Goal: Transaction & Acquisition: Obtain resource

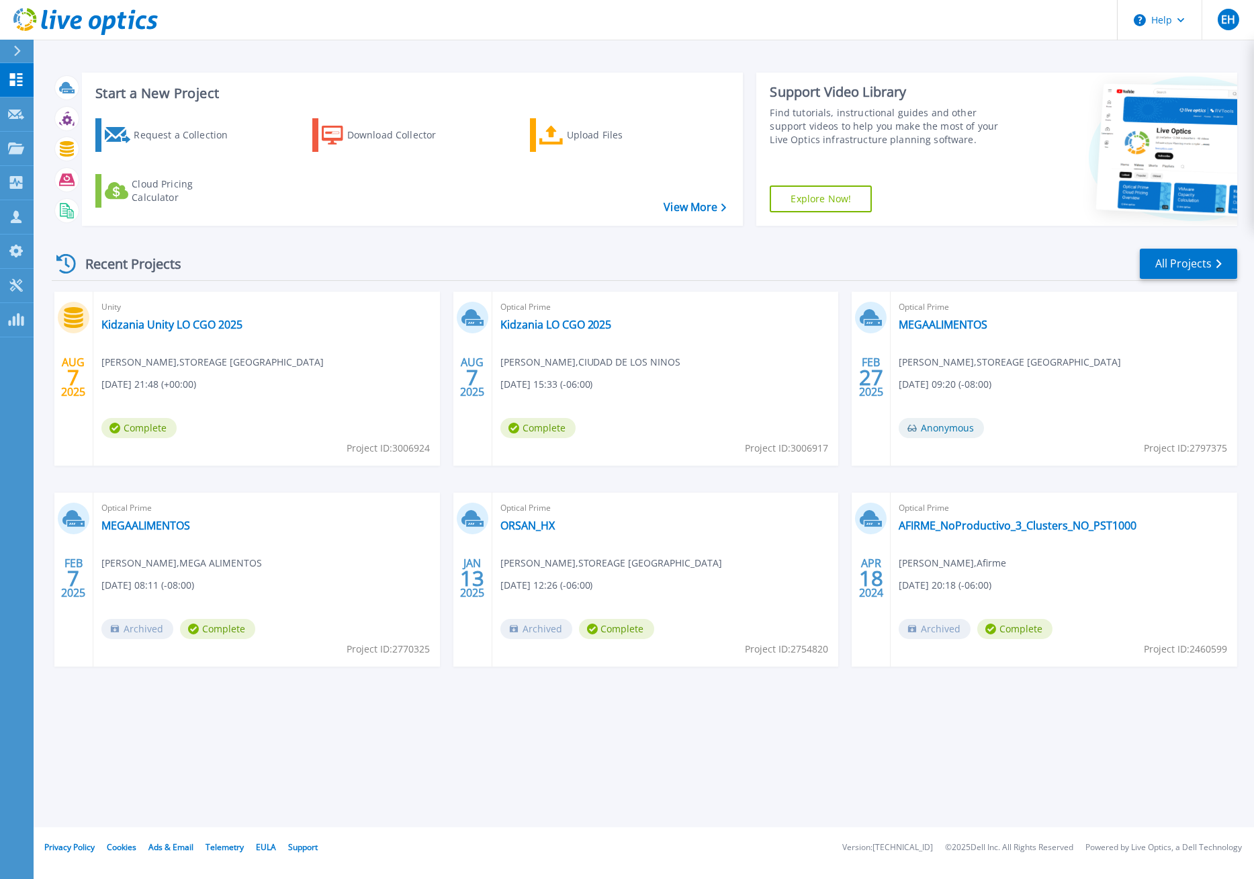
click at [386, 44] on div "Start a New Project Request a Collection Download Collector Upload Files Cloud …" at bounding box center [644, 413] width 1221 height 827
click at [313, 44] on div "Start a New Project Request a Collection Download Collector Upload Files Cloud …" at bounding box center [644, 413] width 1221 height 827
click at [183, 139] on div "Request a Collection" at bounding box center [188, 135] width 108 height 27
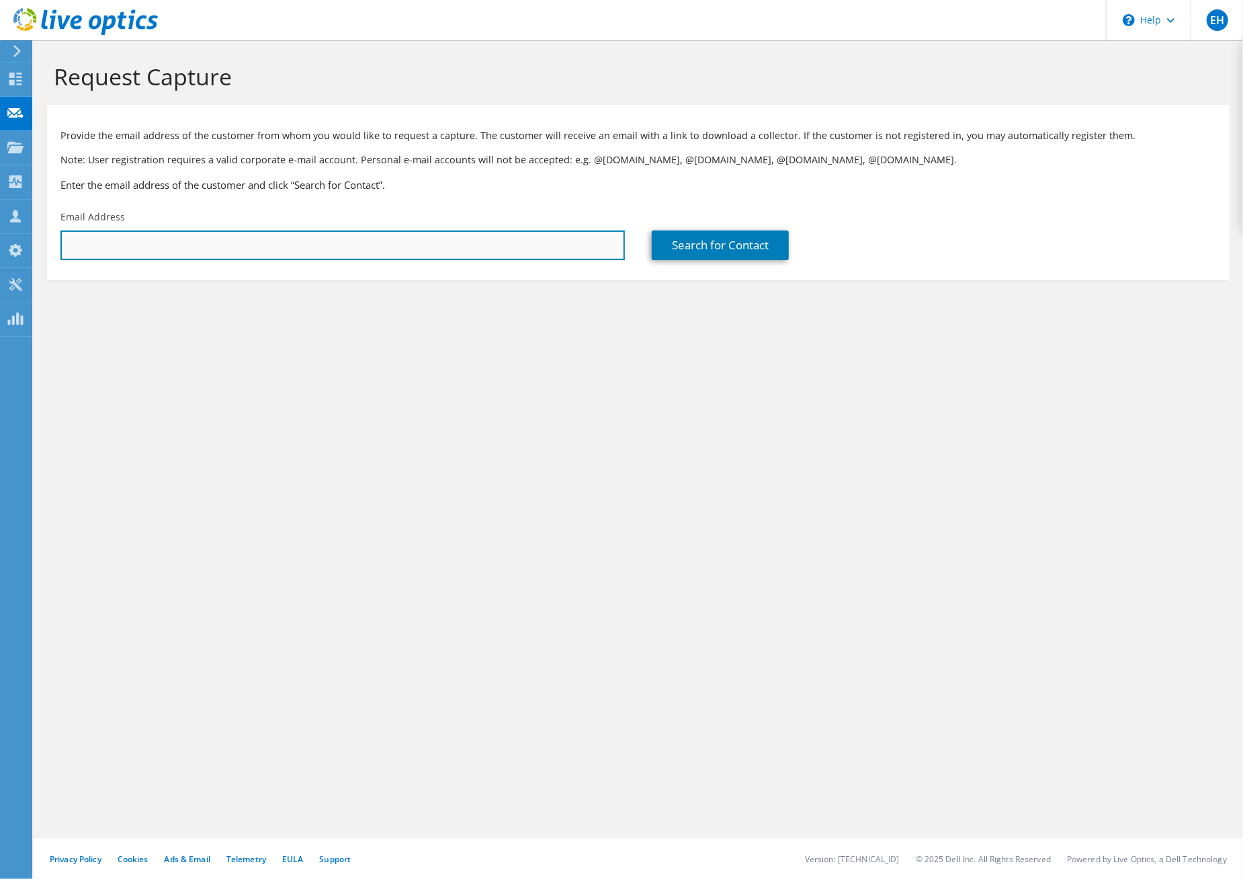
click at [214, 245] on input "text" at bounding box center [342, 245] width 564 height 30
type input "sopesp.windows@afirme.com"
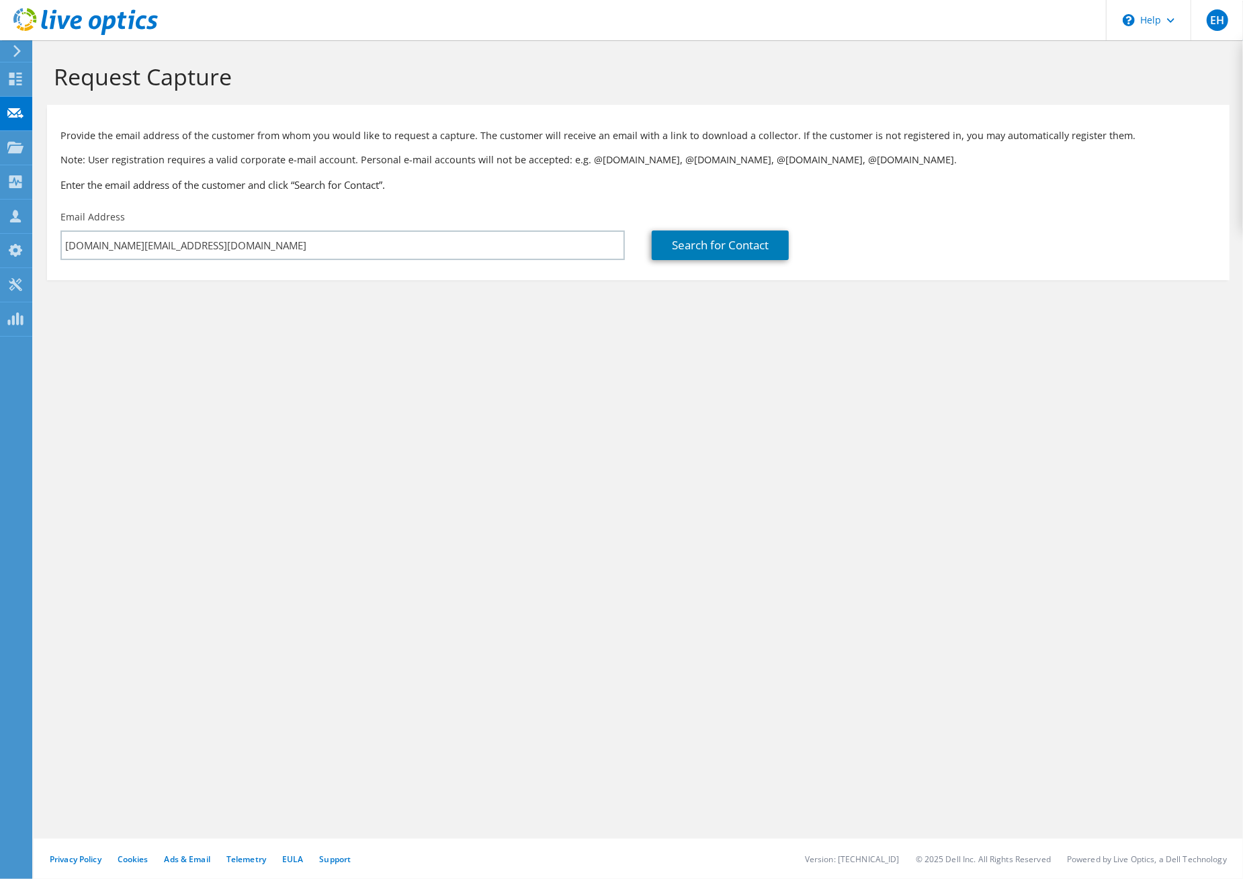
click at [683, 463] on div "Request Capture Provide the email address of the customer from whom you would l…" at bounding box center [638, 459] width 1209 height 839
click at [704, 243] on link "Search for Contact" at bounding box center [720, 245] width 137 height 30
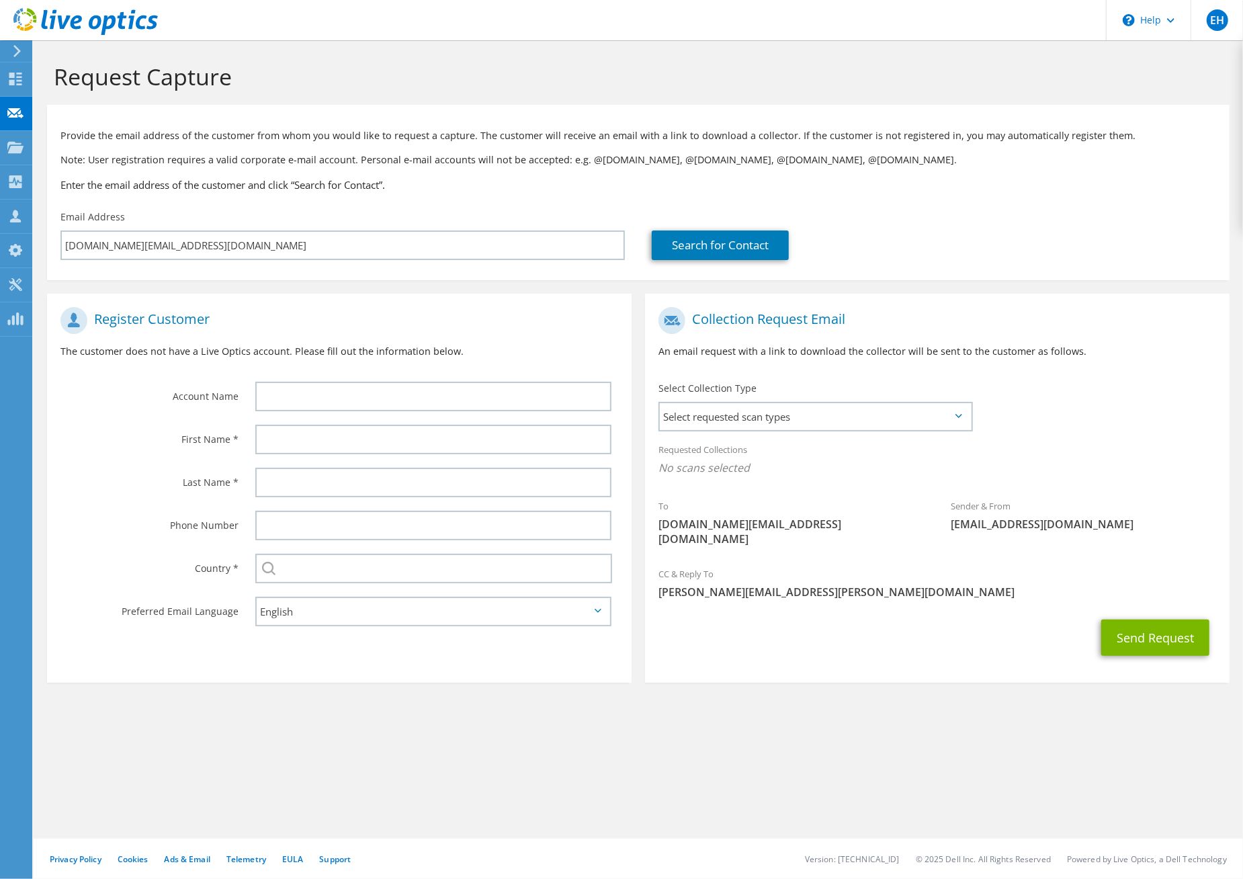
click at [19, 52] on use at bounding box center [16, 51] width 7 height 12
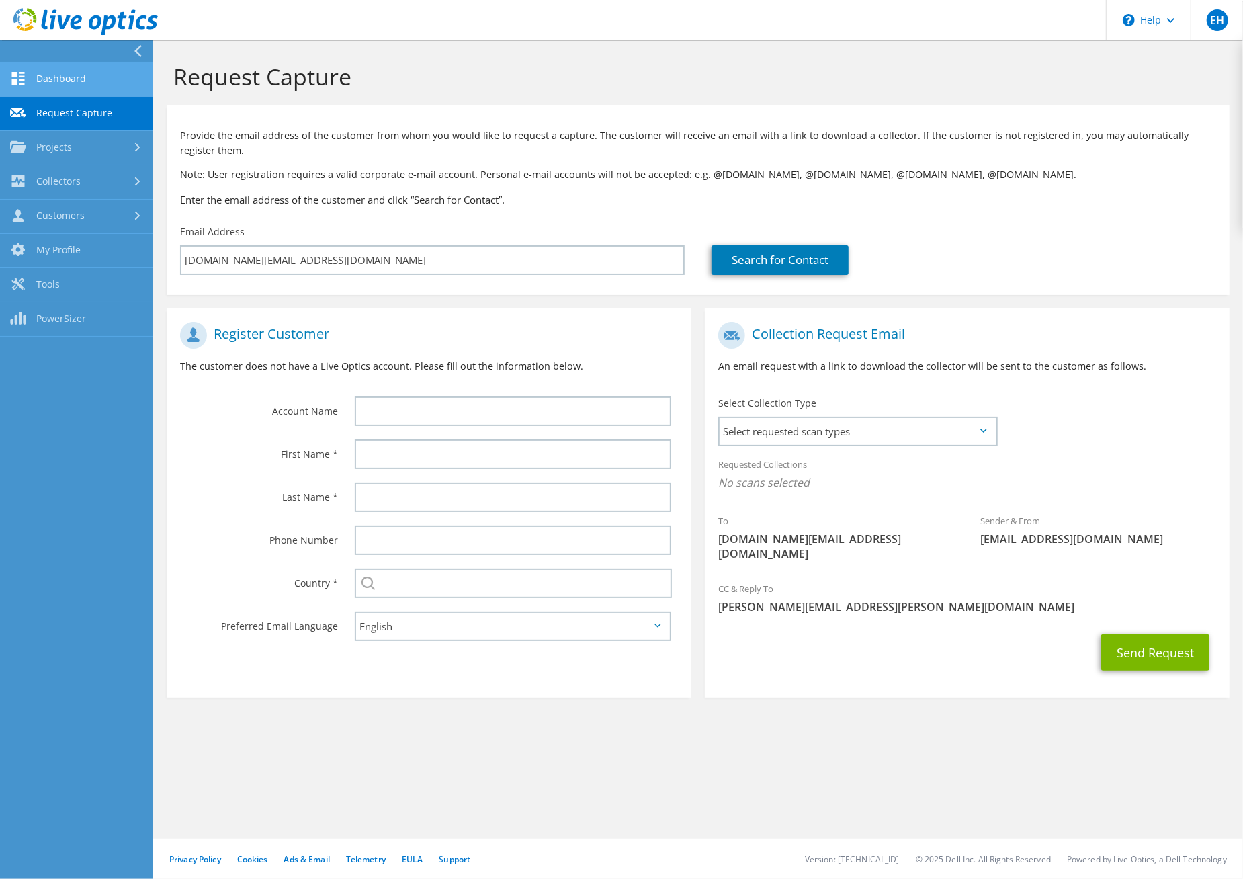
click at [37, 75] on link "Dashboard" at bounding box center [76, 79] width 153 height 34
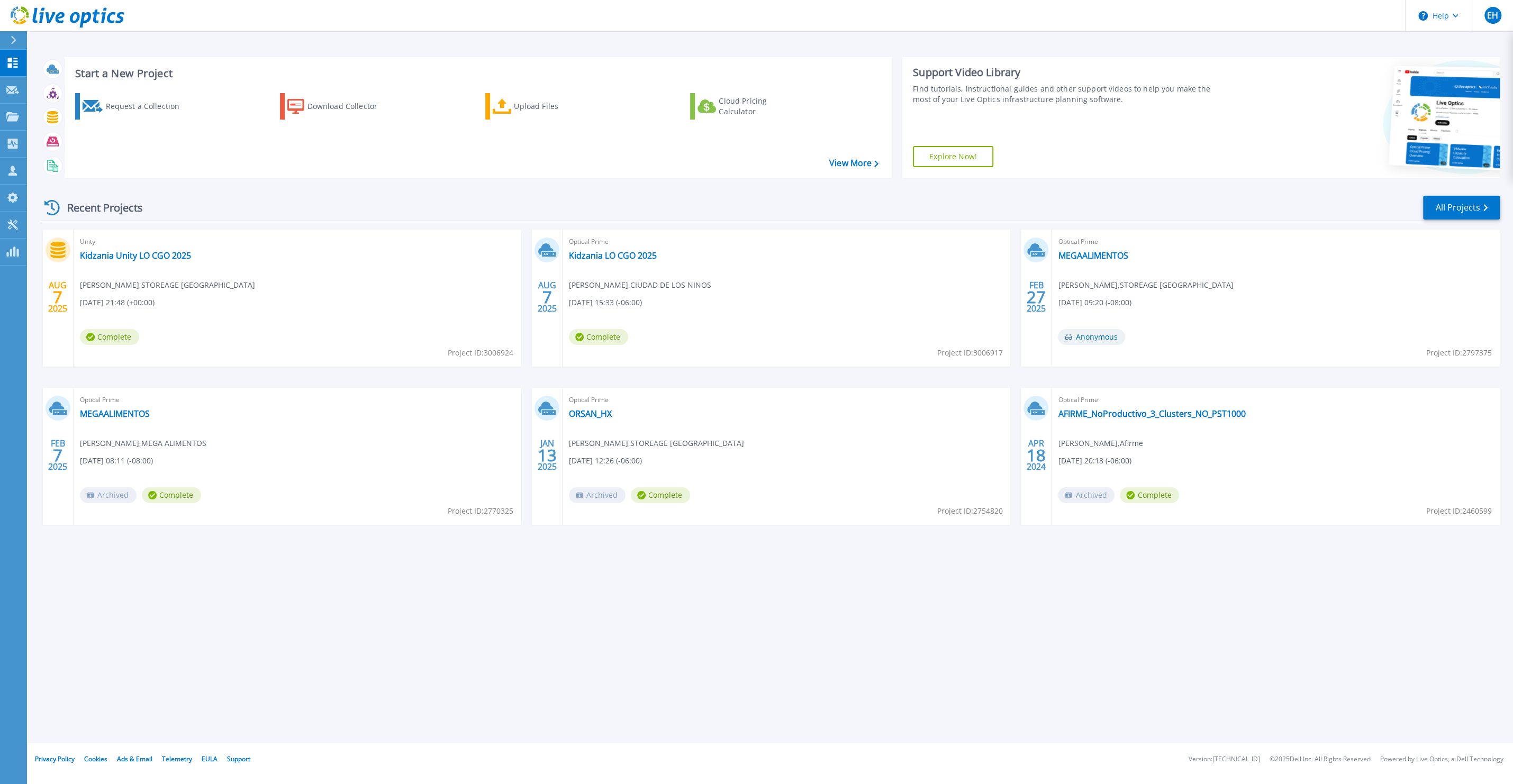
click at [402, 192] on div "Recent Projects All Projects AUG 7 2025 Unity Kidzania Unity LO CGO 2025 Enriqu…" at bounding box center [770, 371] width 1459 height 368
click at [348, 150] on div "Request a Collection Download Collector Upload Files Cloud Pricing Calculator" at bounding box center [477, 129] width 820 height 88
click at [338, 110] on div "Download Collector" at bounding box center [350, 106] width 85 height 21
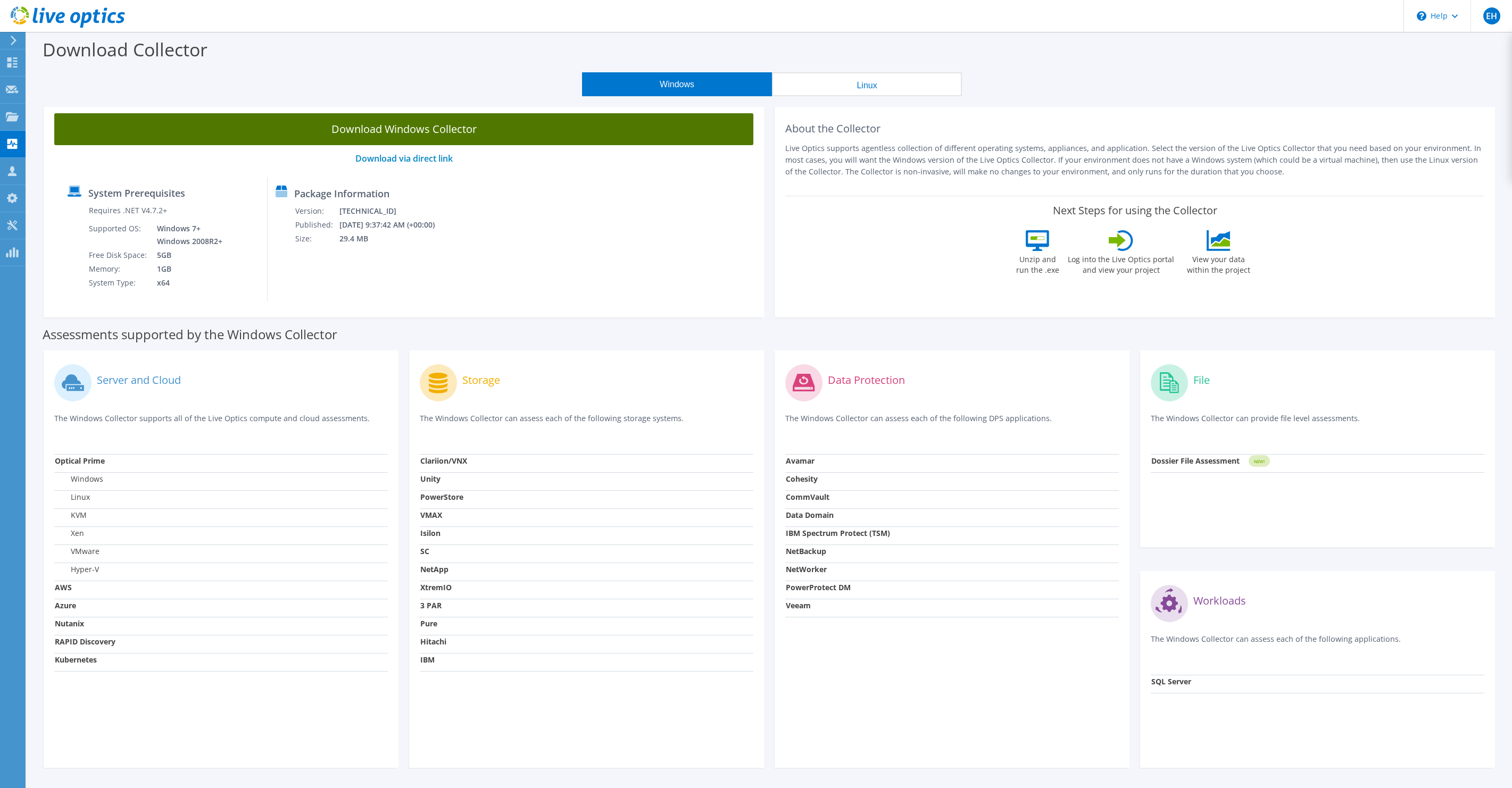
click at [428, 134] on link "Download Windows Collector" at bounding box center [404, 129] width 699 height 32
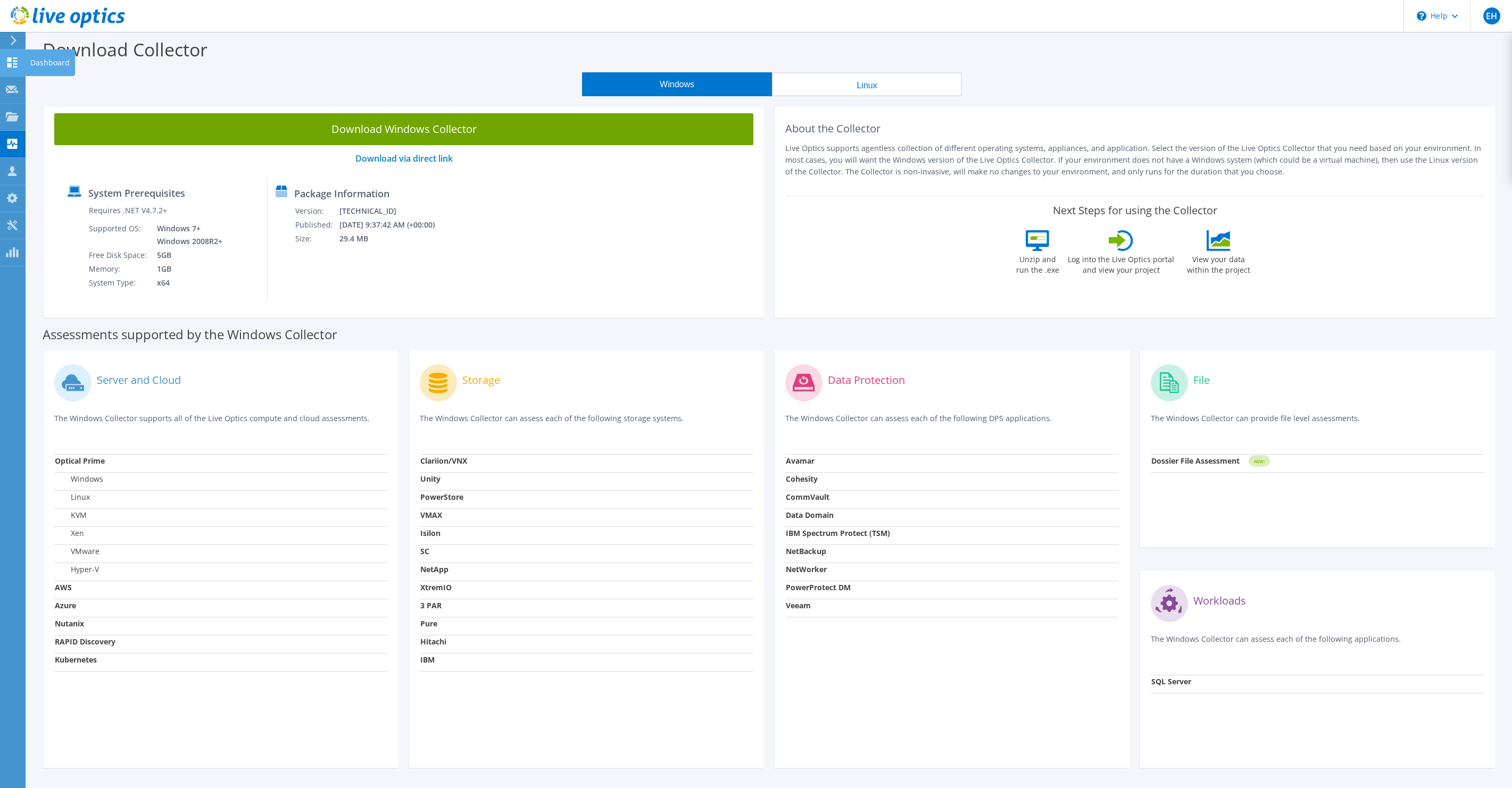
click at [19, 58] on icon at bounding box center [12, 63] width 13 height 10
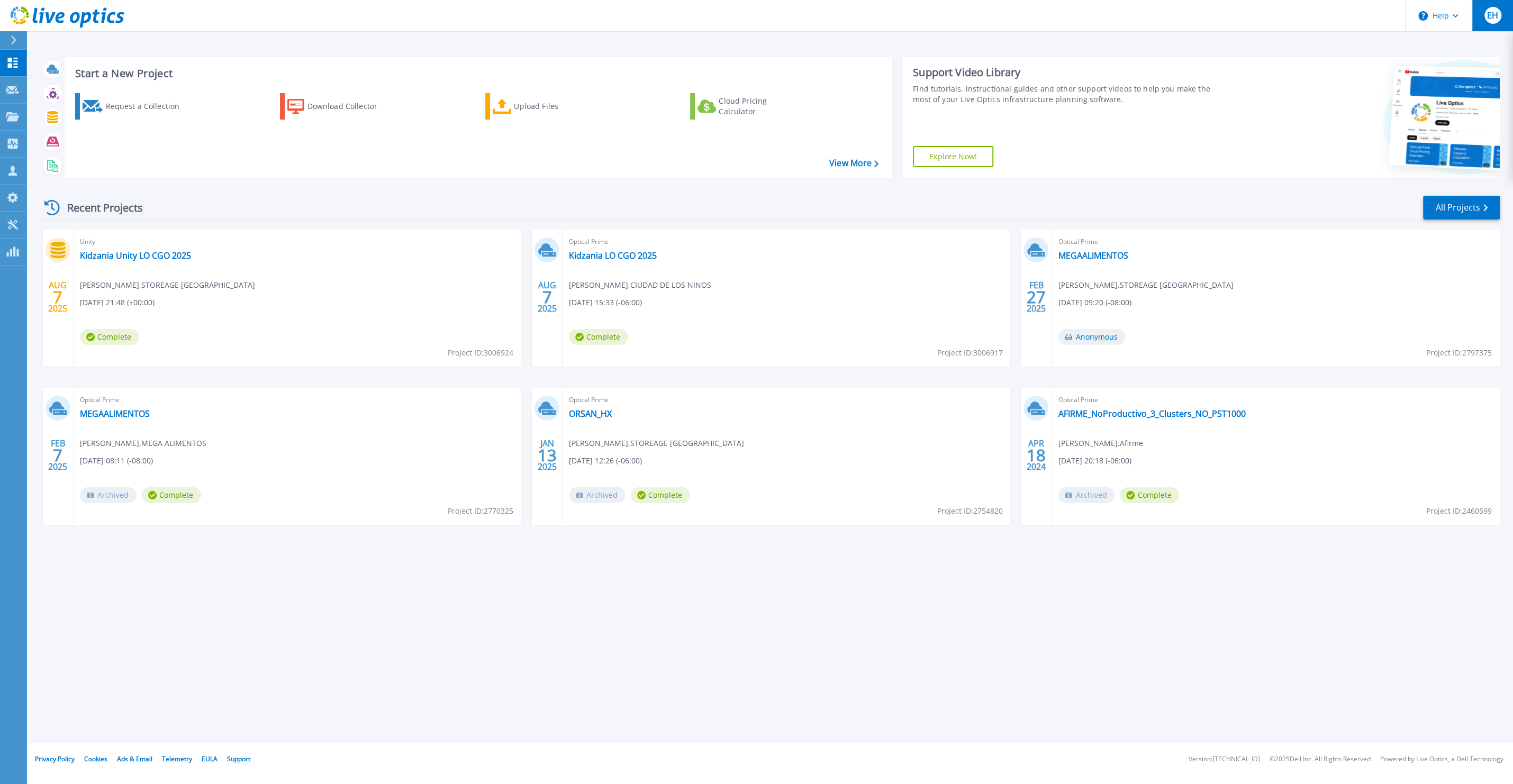
click at [1488, 22] on div "EH" at bounding box center [1493, 16] width 17 height 17
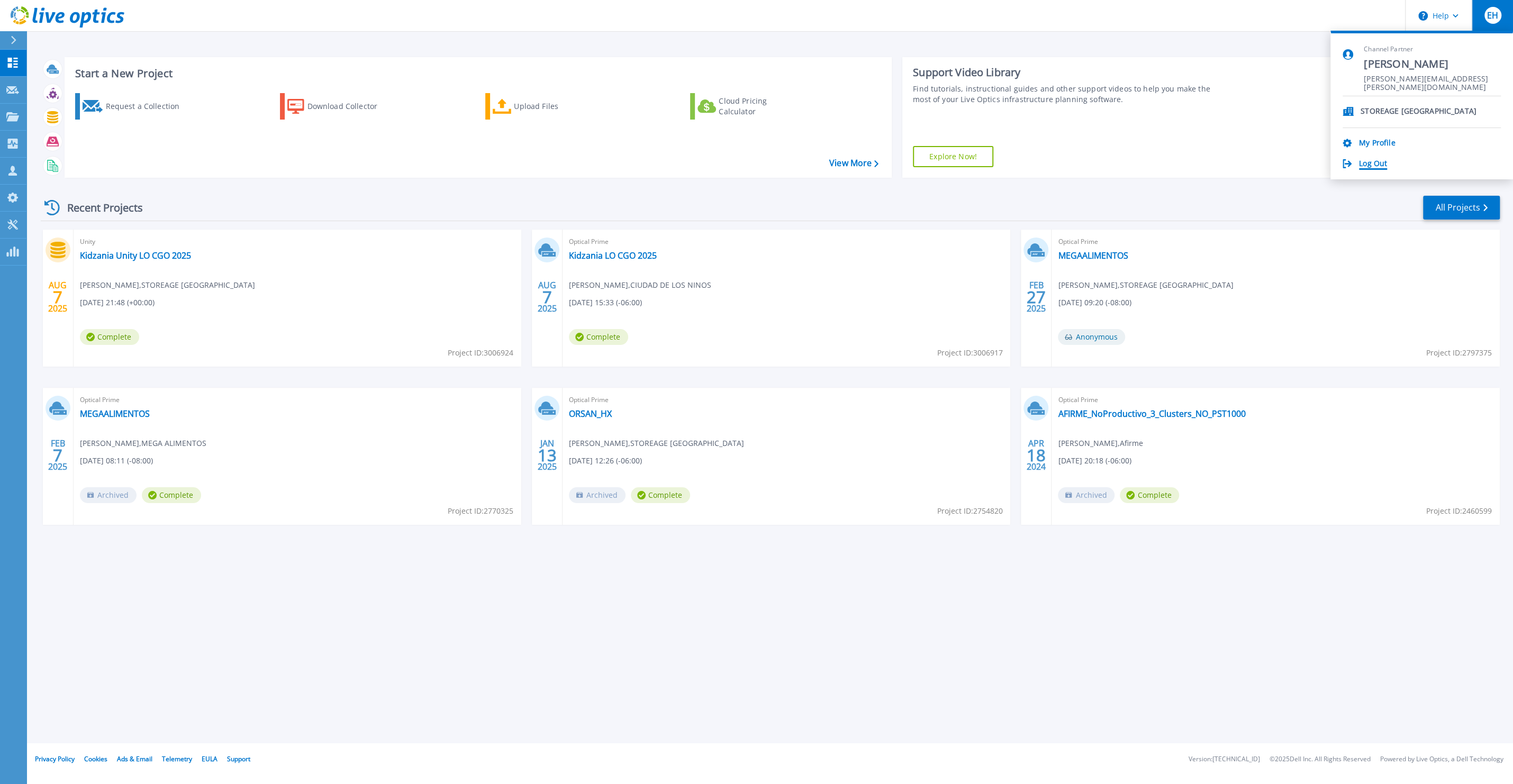
click at [1367, 165] on link "Log Out" at bounding box center [1374, 164] width 28 height 10
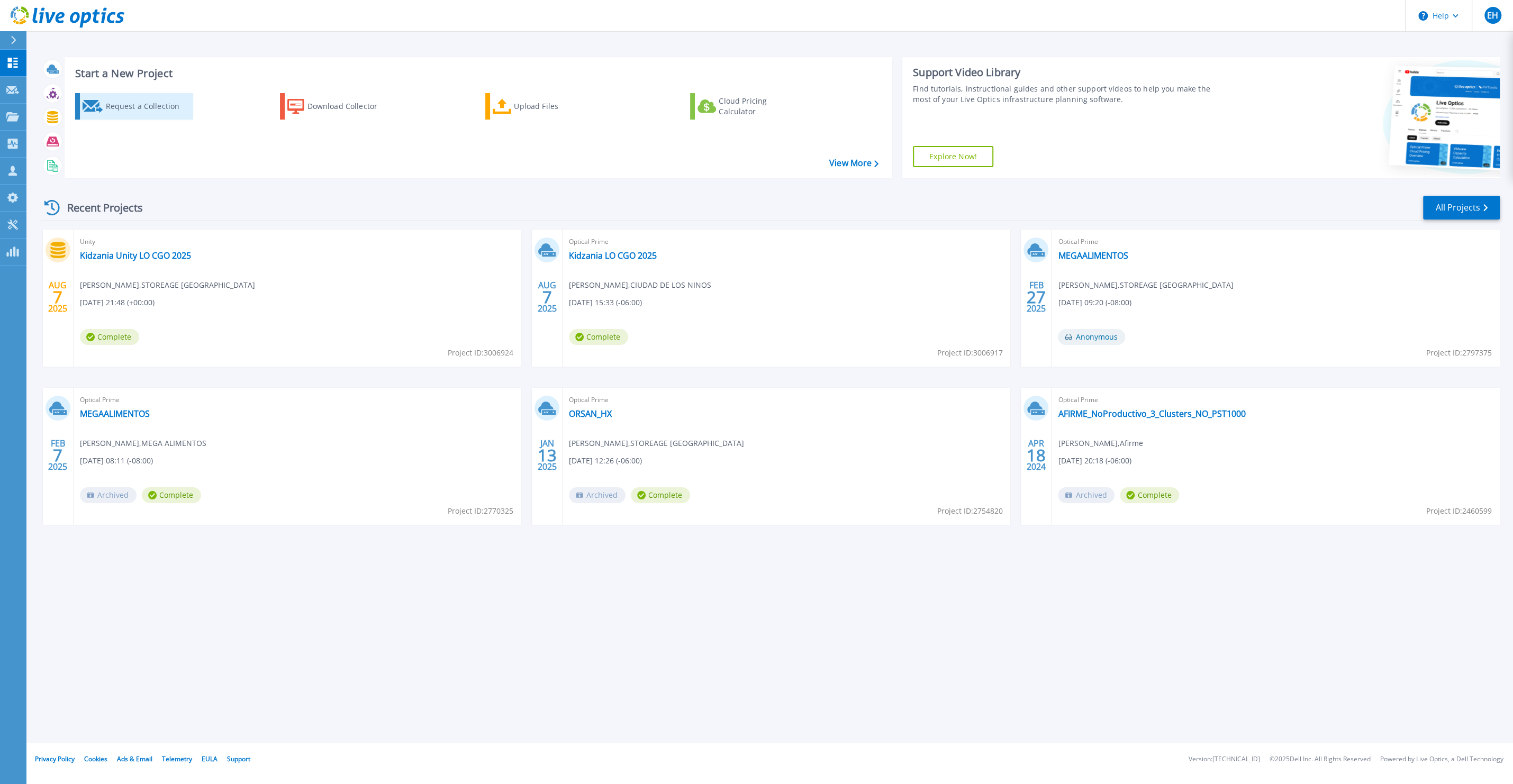
click at [162, 109] on div "Request a Collection" at bounding box center [148, 106] width 85 height 21
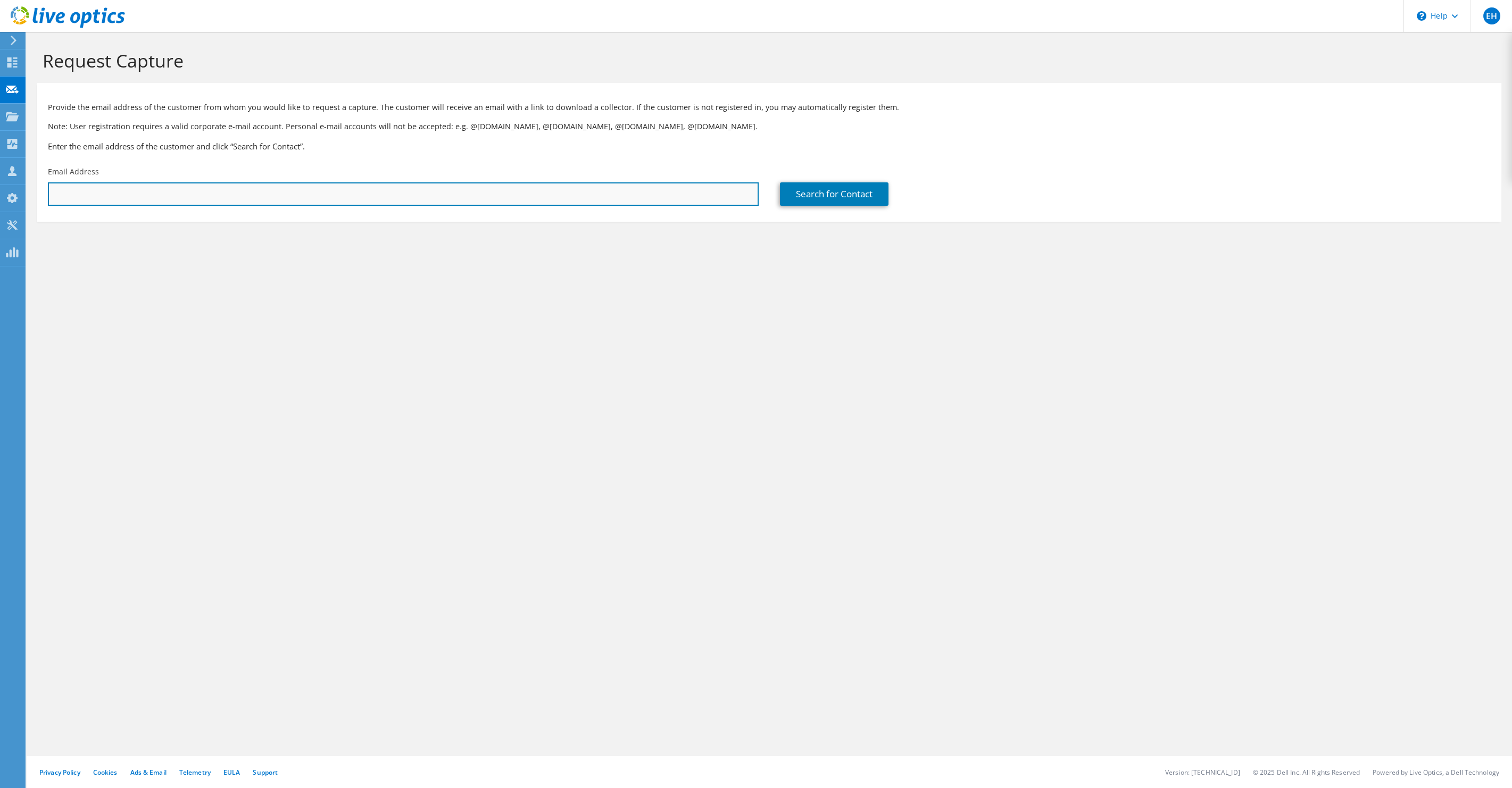
click at [137, 198] on input "text" at bounding box center [403, 194] width 711 height 24
paste input "https://meet.google.com/ujv-isto-hkx"
type input "h"
type input "sopesp.windows@afirme.com"
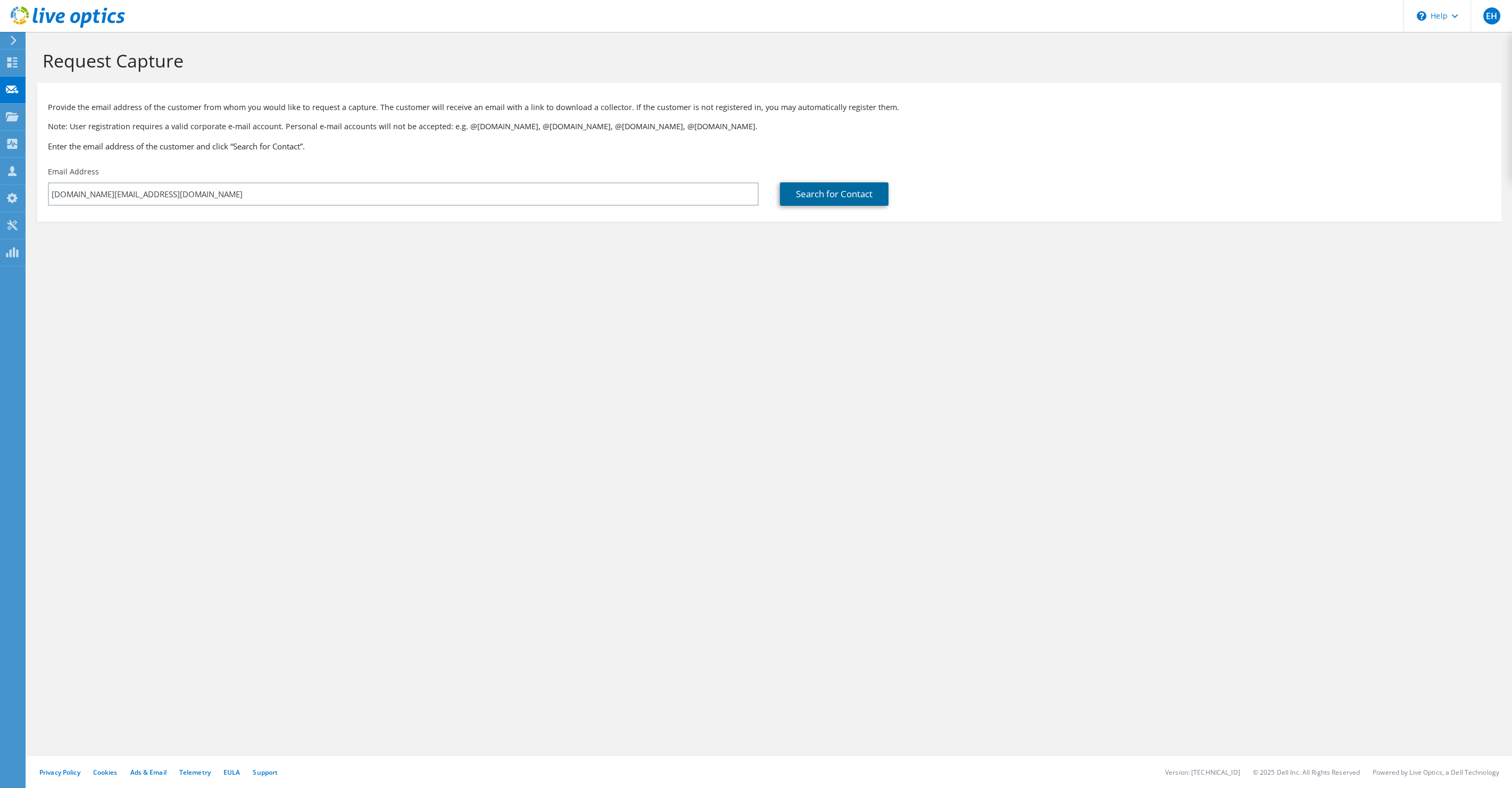
click at [841, 197] on link "Search for Contact" at bounding box center [834, 194] width 108 height 24
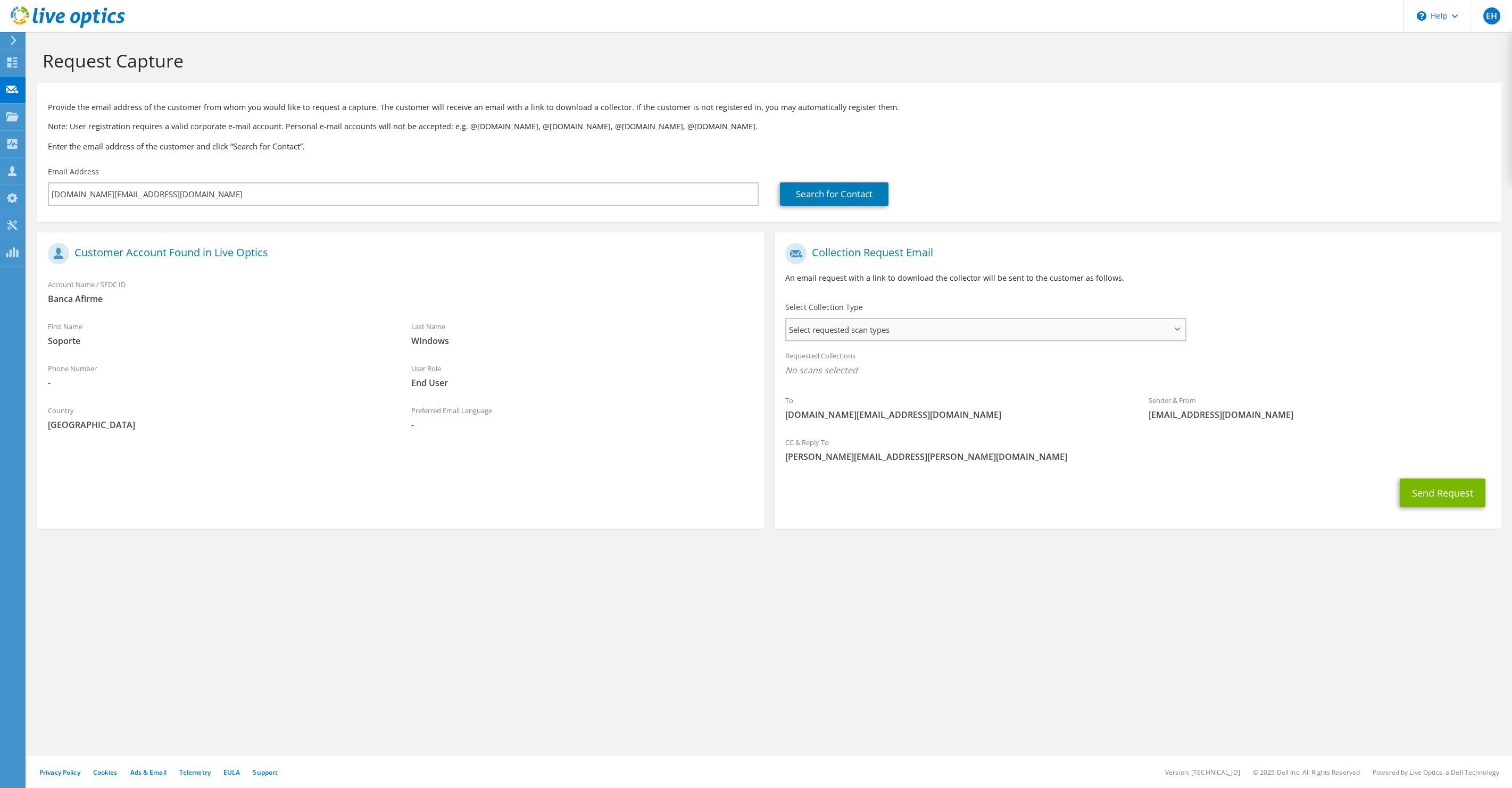
click at [856, 331] on span "Select requested scan types" at bounding box center [985, 329] width 398 height 21
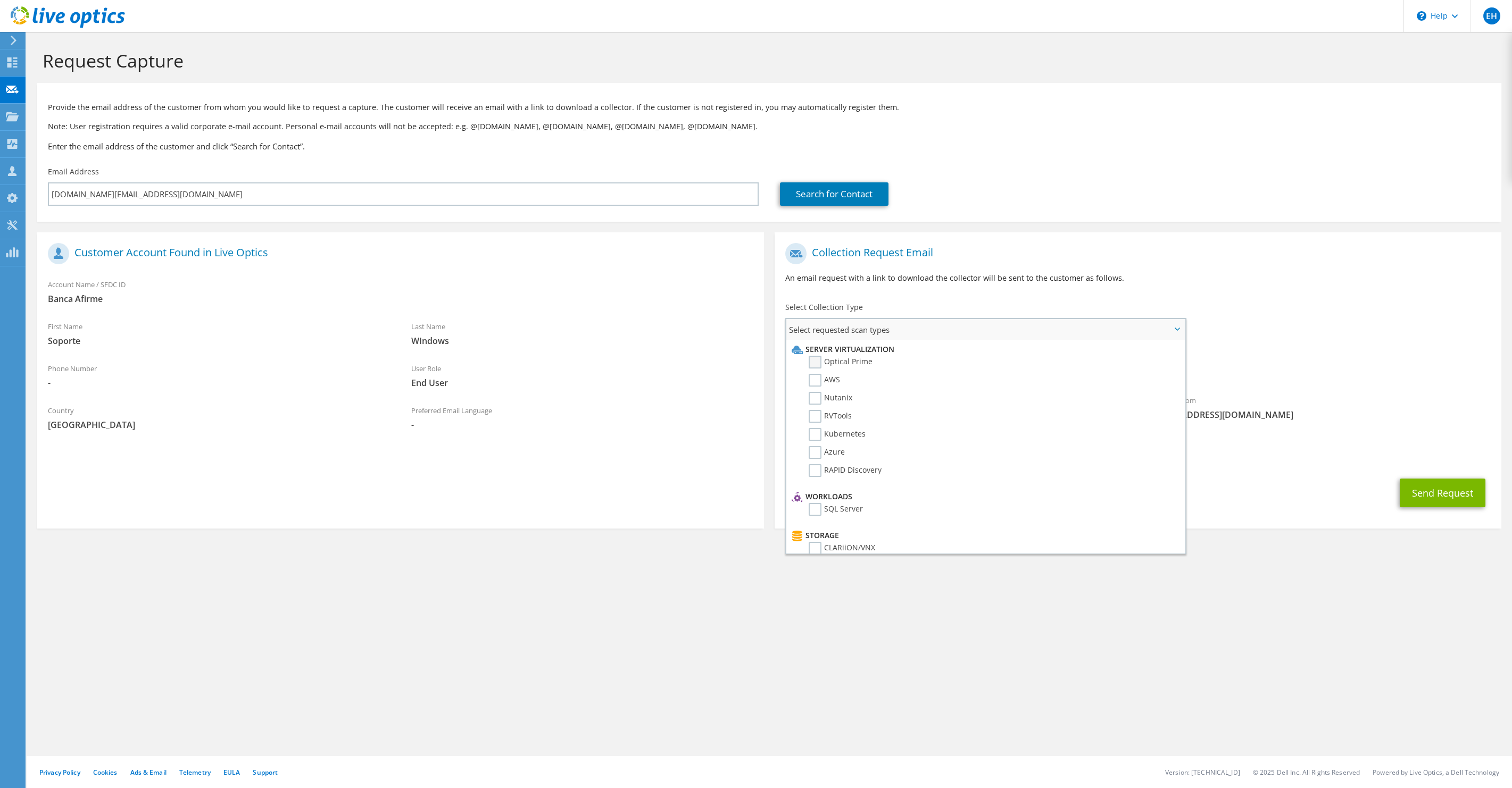
click at [814, 362] on label "Optical Prime" at bounding box center [840, 362] width 64 height 13
click at [0, 0] on input "Optical Prime" at bounding box center [0, 0] width 0 height 0
click at [1180, 331] on span "Select requested scan types" at bounding box center [985, 329] width 398 height 21
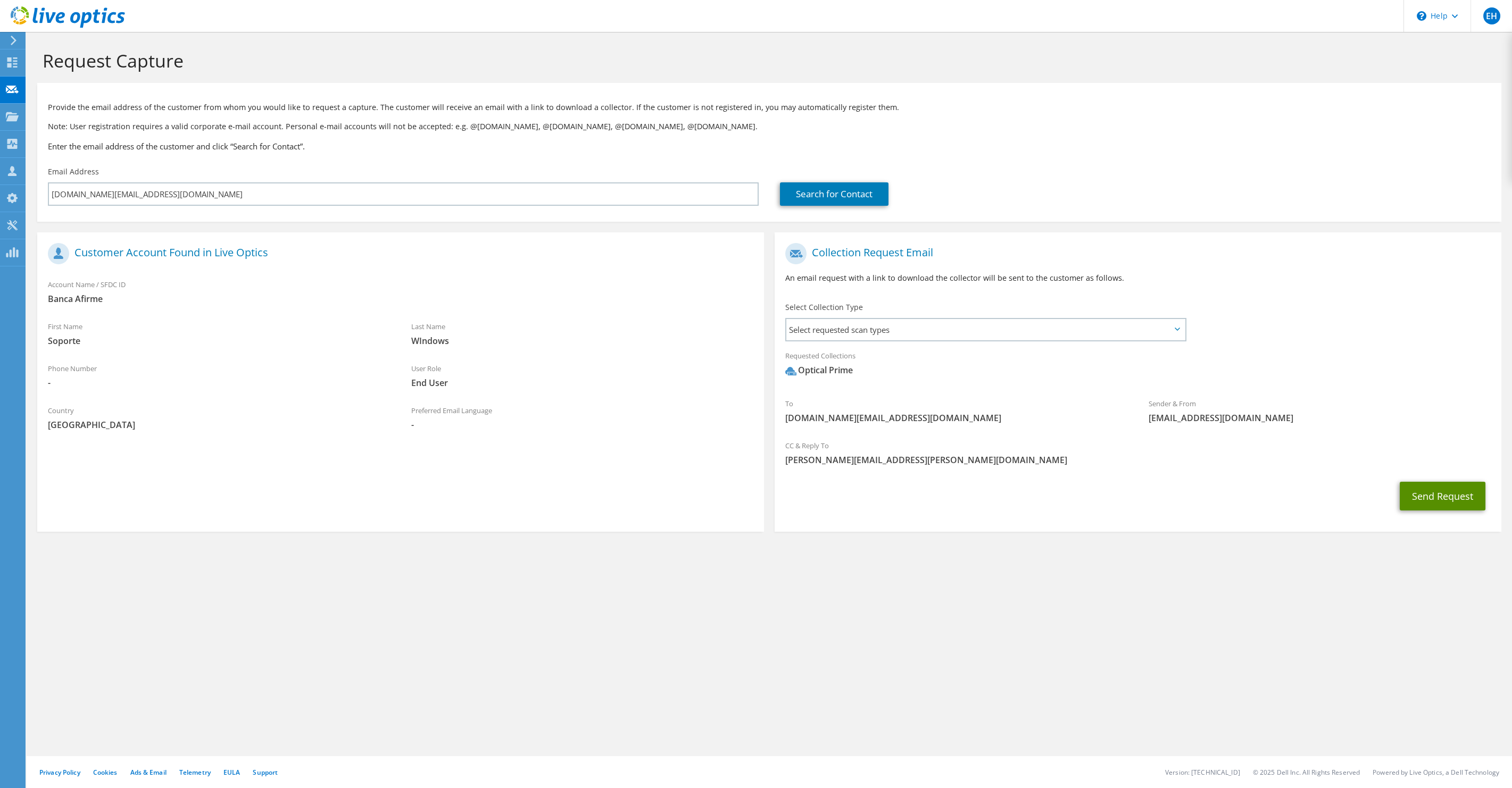
click at [1449, 497] on button "Send Request" at bounding box center [1442, 496] width 85 height 28
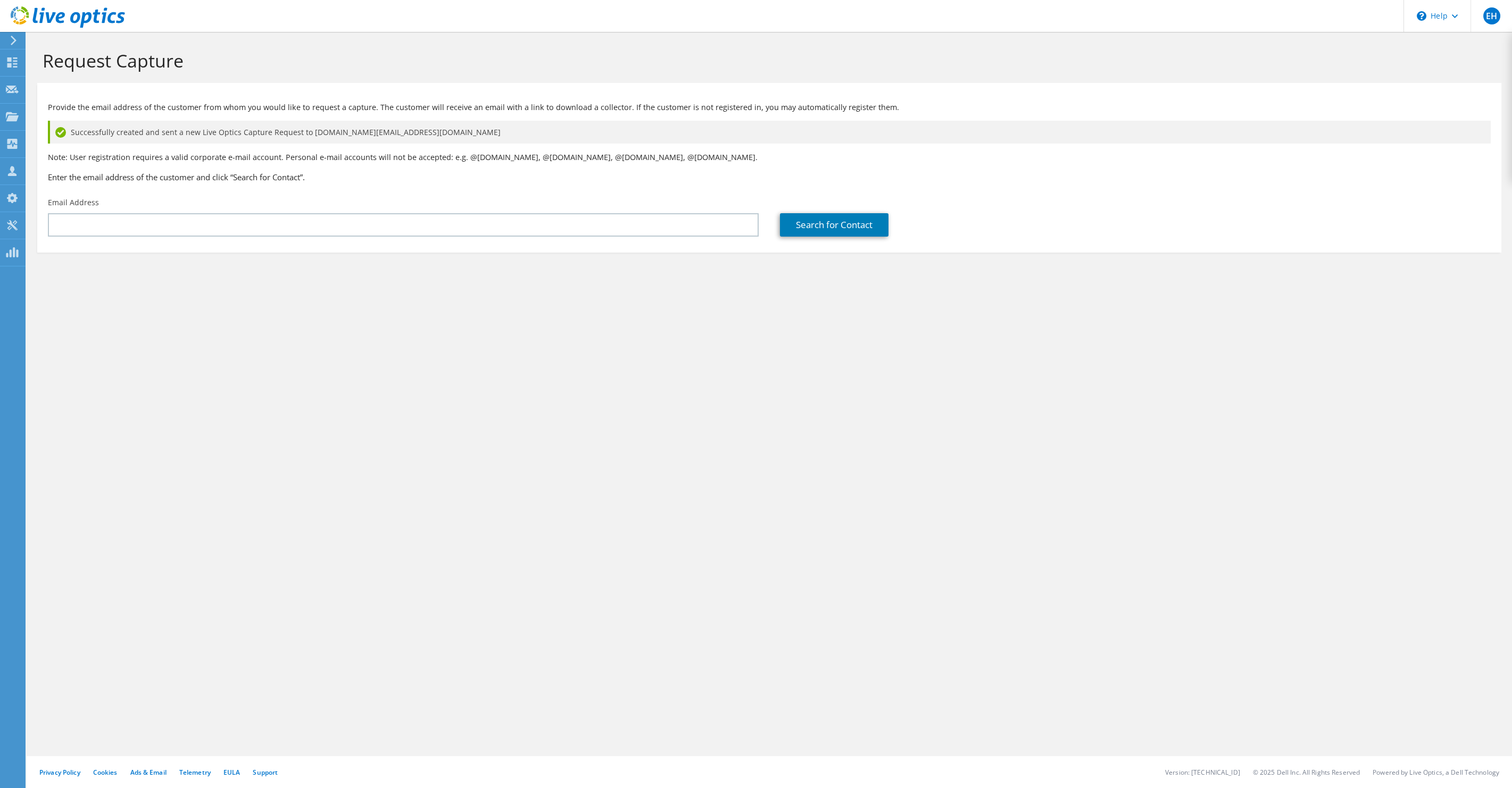
click at [13, 41] on icon at bounding box center [13, 40] width 8 height 9
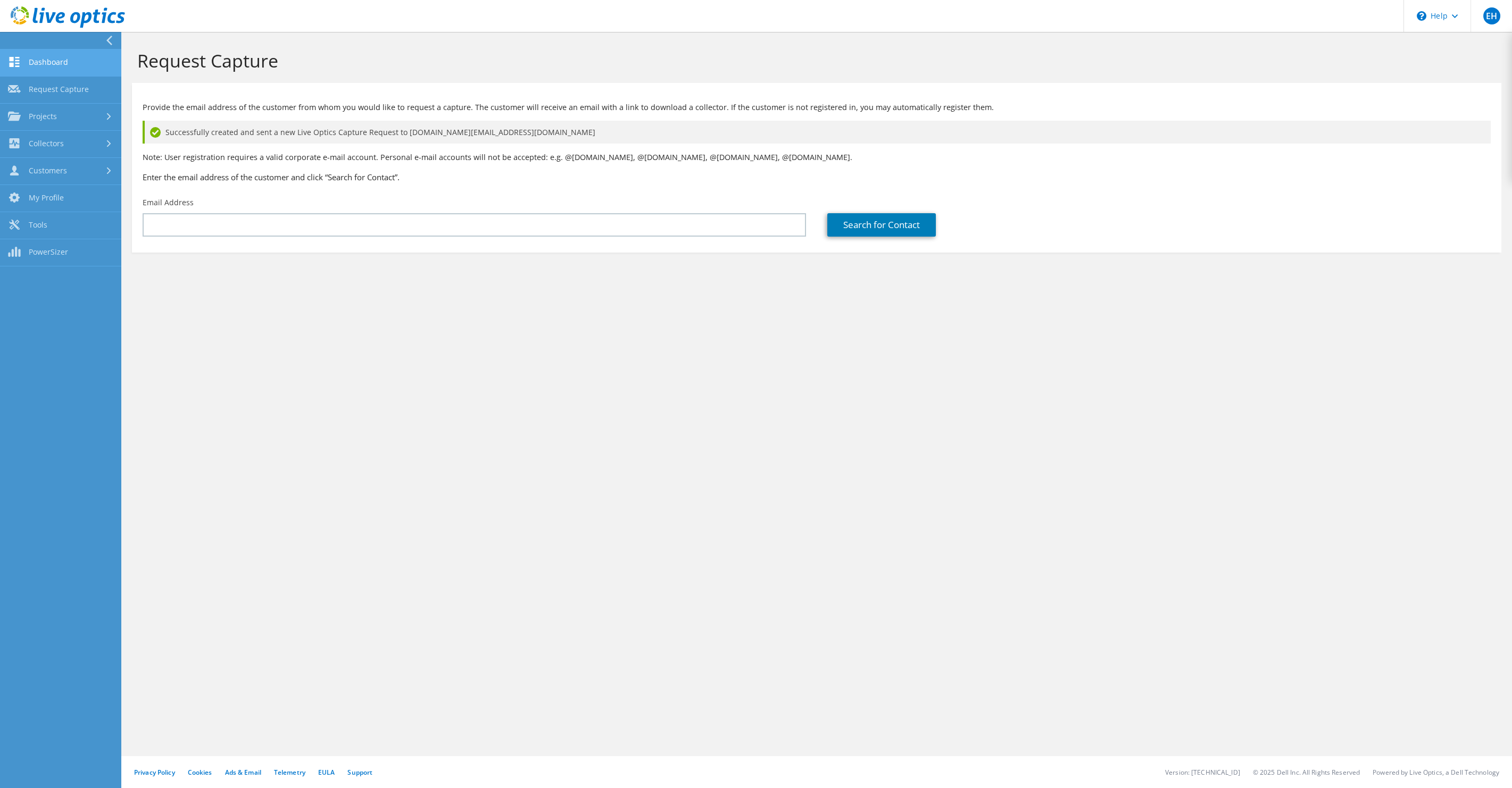
click at [44, 63] on link "Dashboard" at bounding box center [60, 63] width 121 height 27
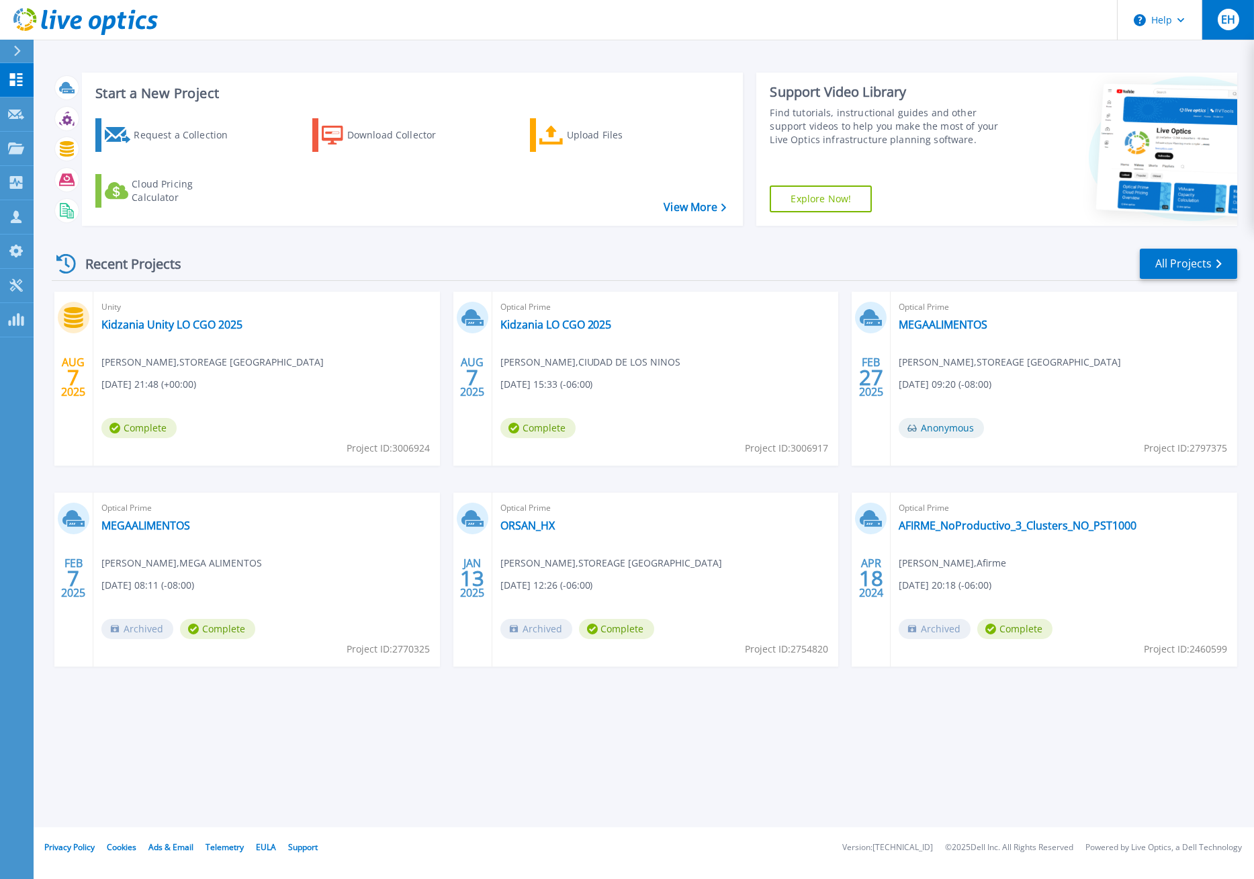
click at [1221, 24] on div "EH" at bounding box center [1229, 20] width 22 height 22
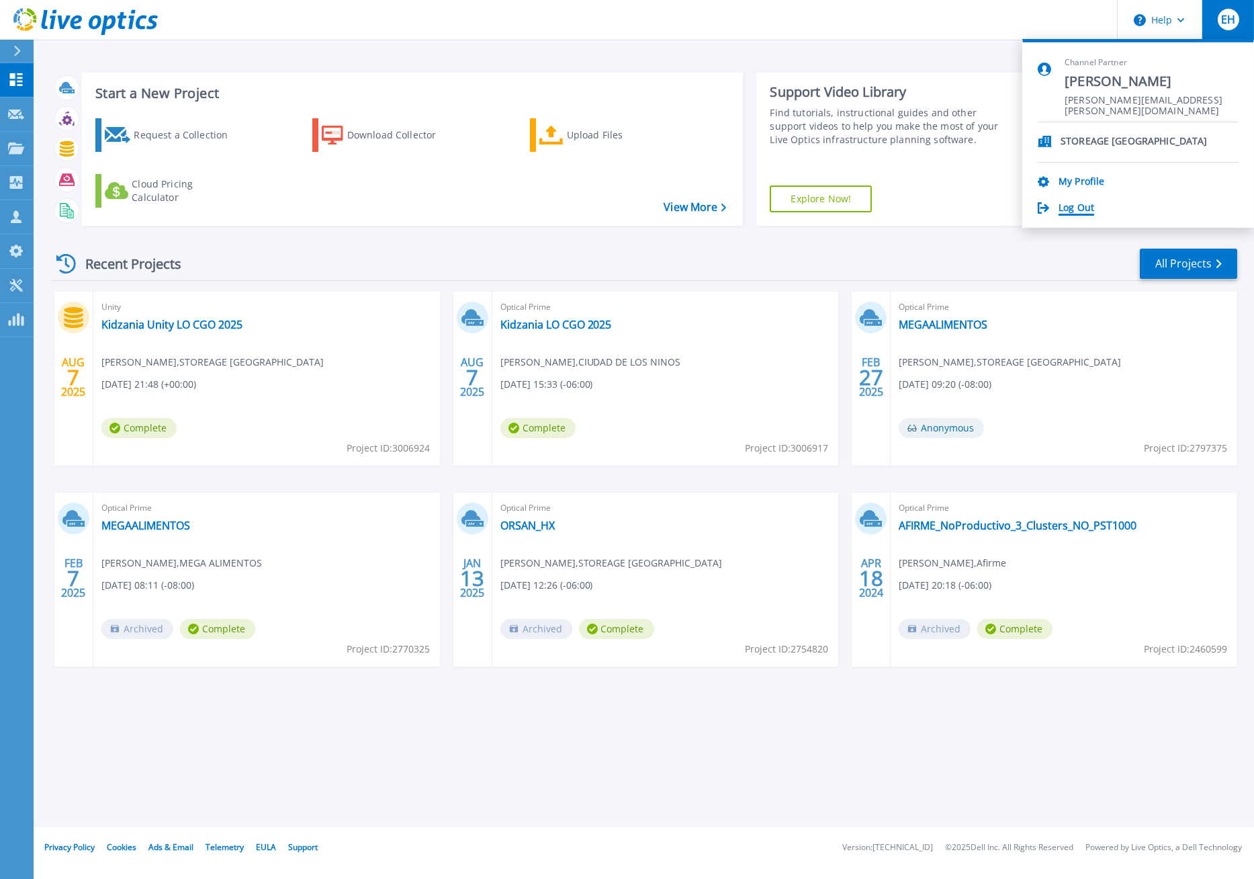
click at [1083, 210] on link "Log Out" at bounding box center [1077, 208] width 36 height 13
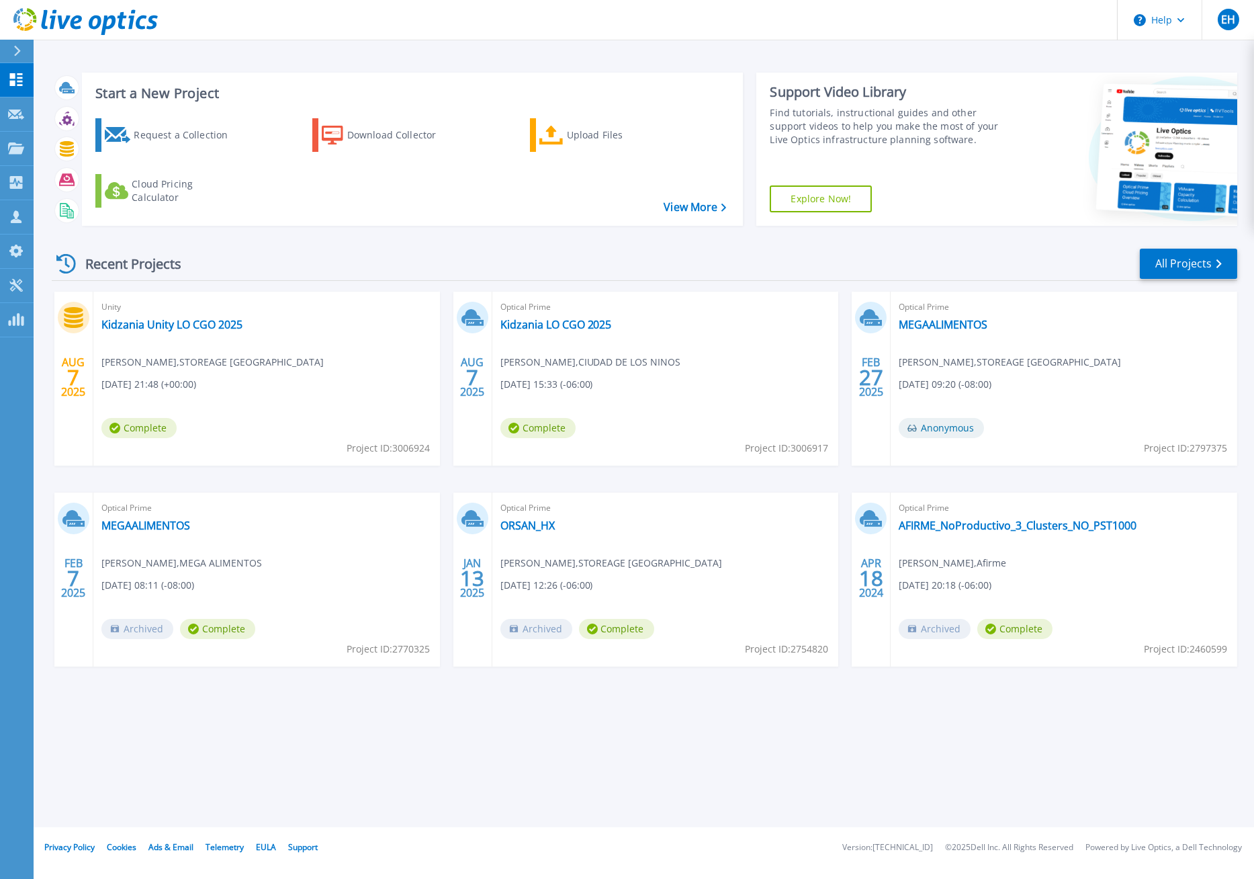
click at [21, 51] on icon at bounding box center [16, 51] width 7 height 11
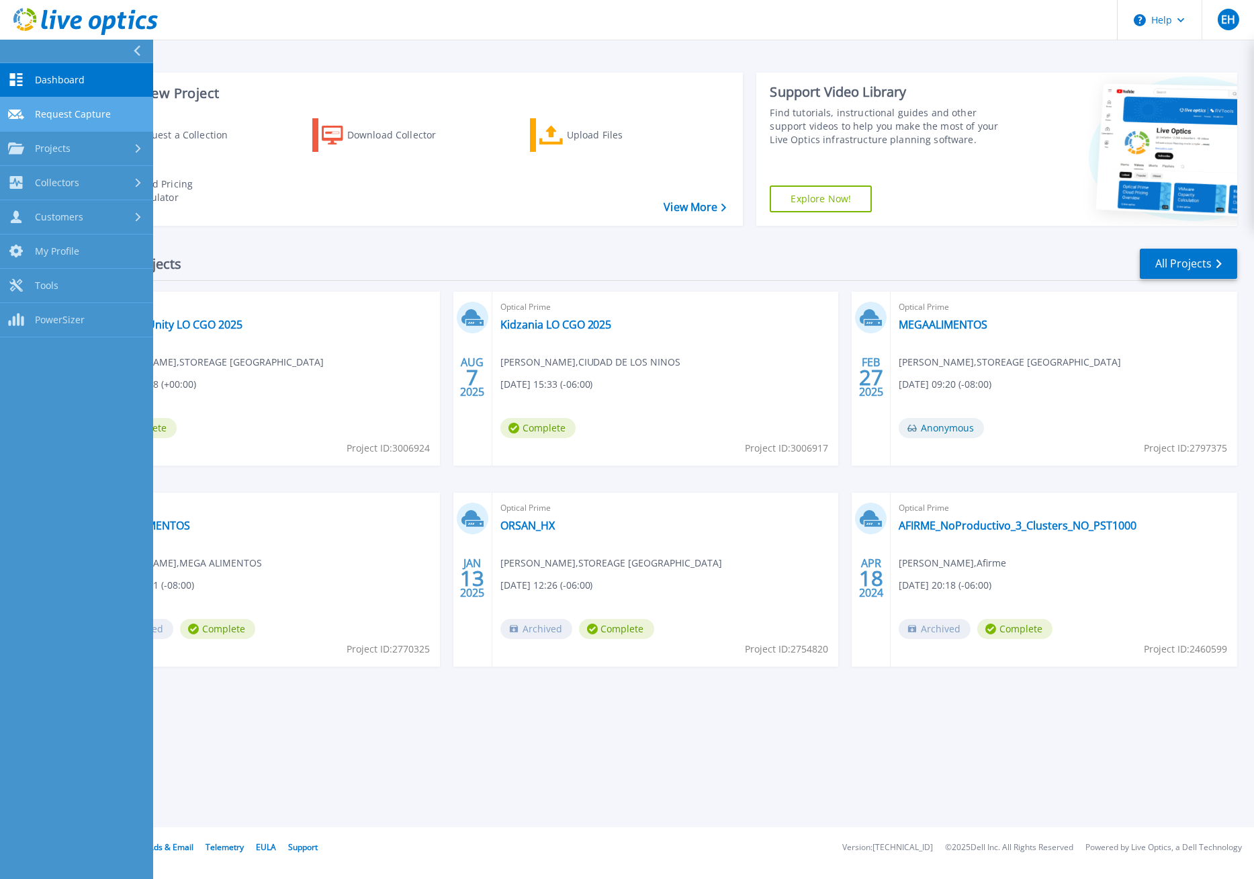
click at [56, 113] on span "Request Capture" at bounding box center [73, 114] width 76 height 12
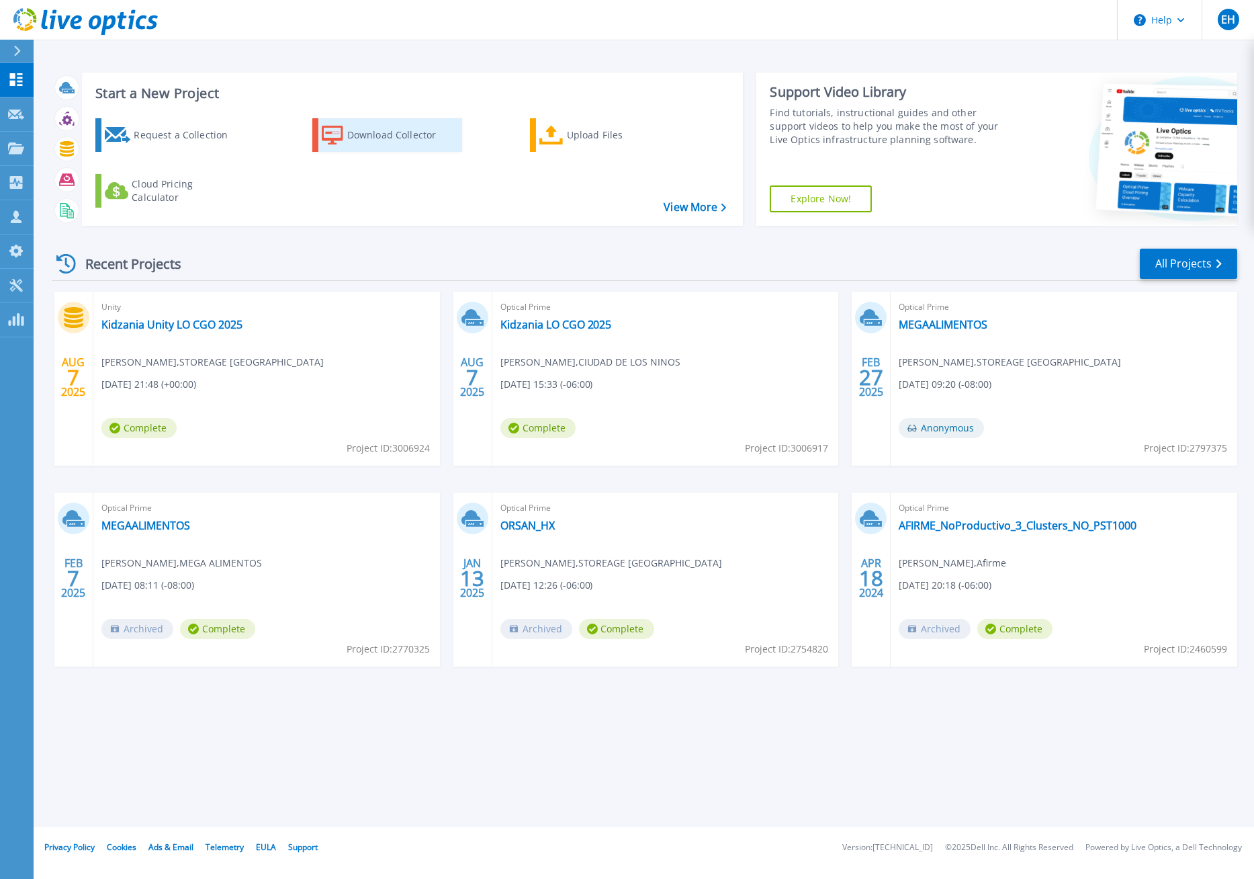
click at [377, 146] on div "Download Collector" at bounding box center [401, 135] width 108 height 27
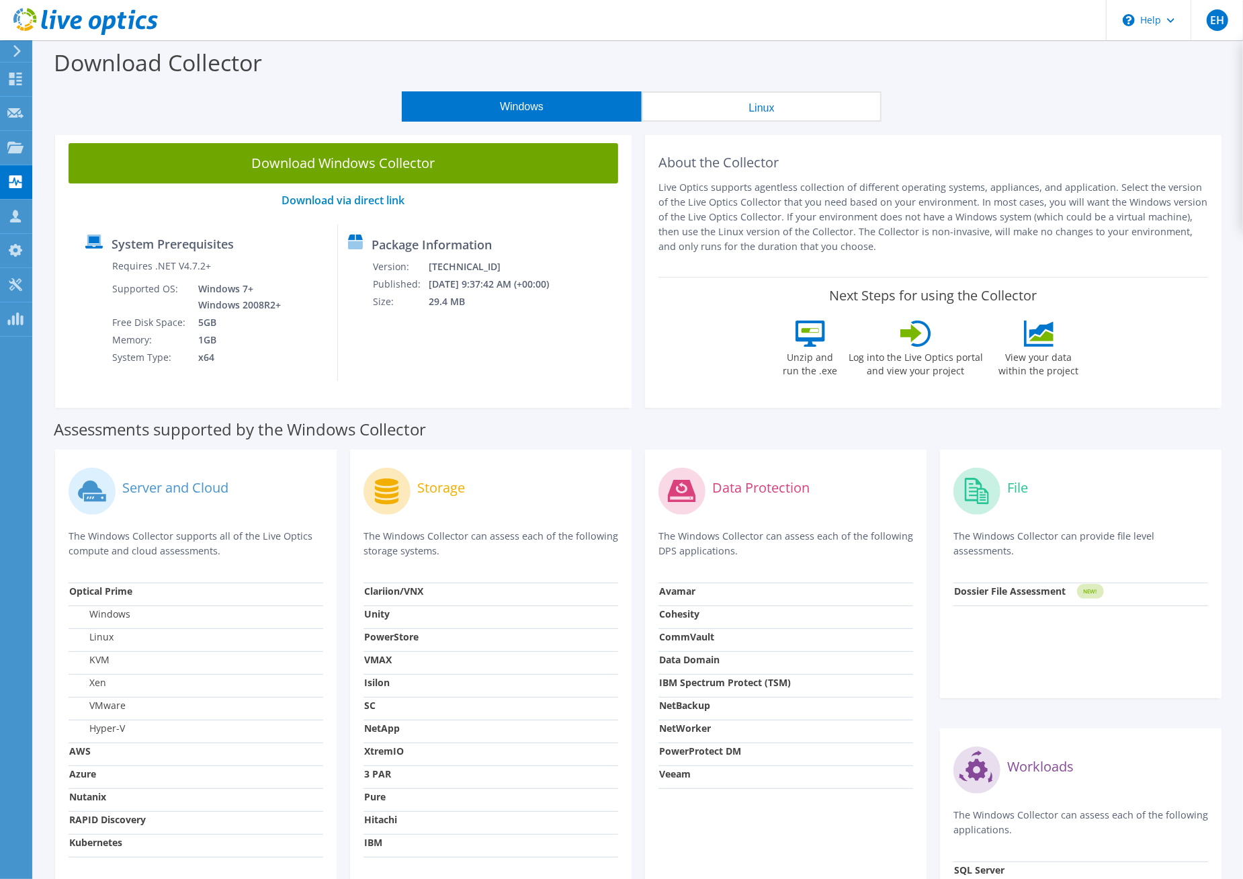
click at [792, 111] on button "Linux" at bounding box center [762, 106] width 240 height 30
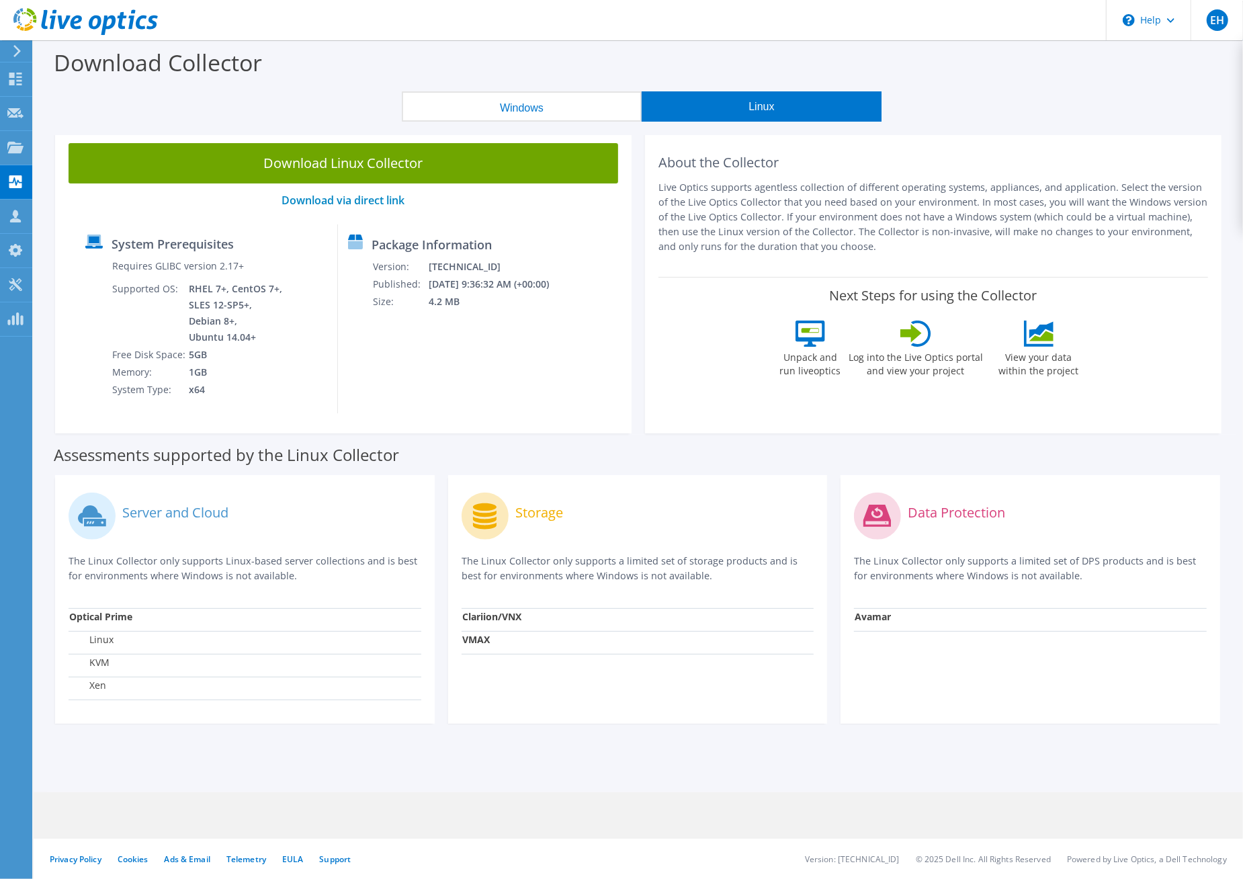
click at [533, 110] on button "Windows" at bounding box center [522, 106] width 240 height 30
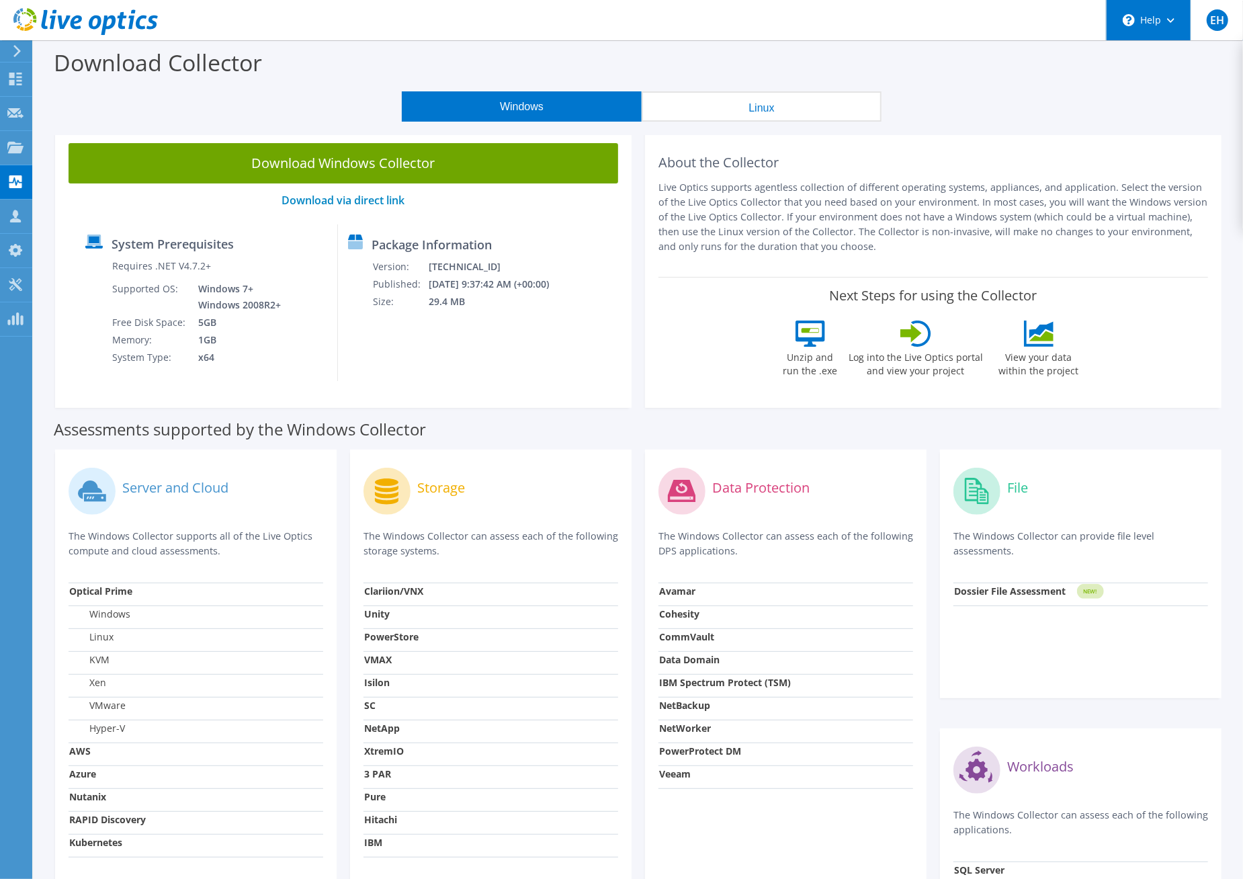
click at [1179, 24] on div "\n Help" at bounding box center [1148, 20] width 85 height 40
click at [1043, 69] on div "Download Collector" at bounding box center [638, 65] width 1196 height 51
click at [1207, 26] on div "EH" at bounding box center [1217, 20] width 52 height 40
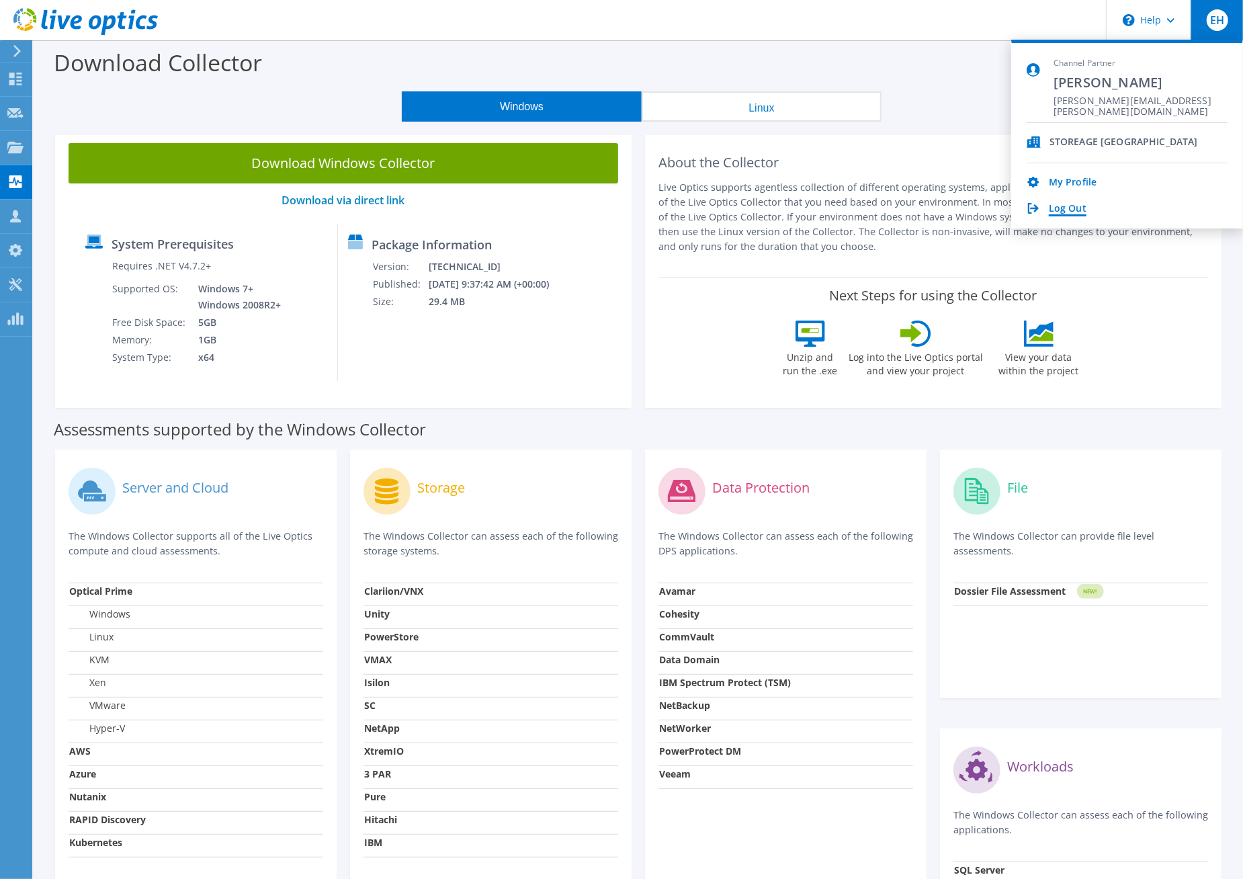
click at [1055, 206] on link "Log Out" at bounding box center [1068, 209] width 38 height 13
